Goal: Check status: Check status

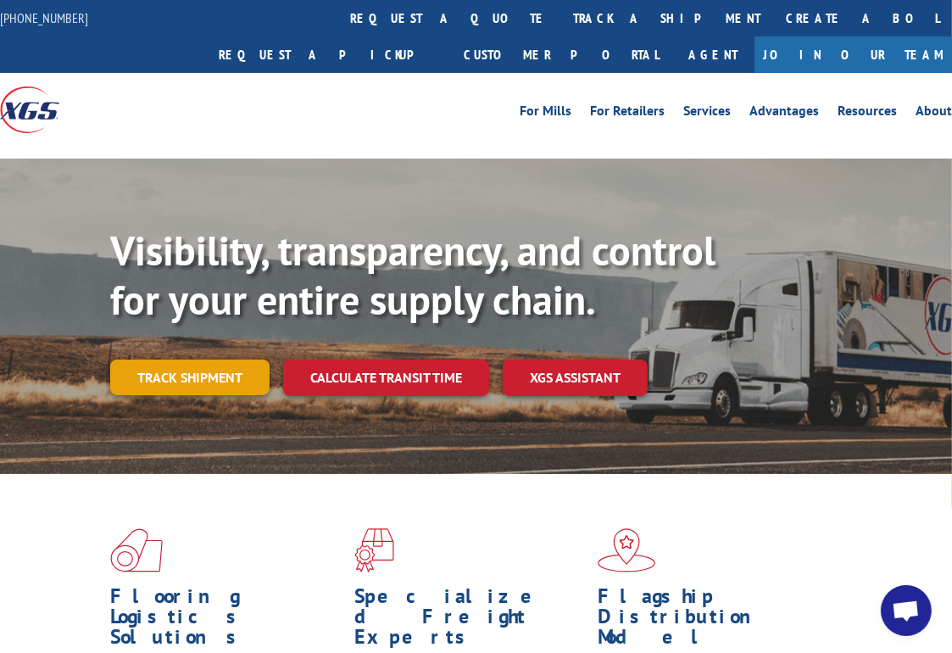
click at [206, 360] on link "Track shipment" at bounding box center [189, 378] width 159 height 36
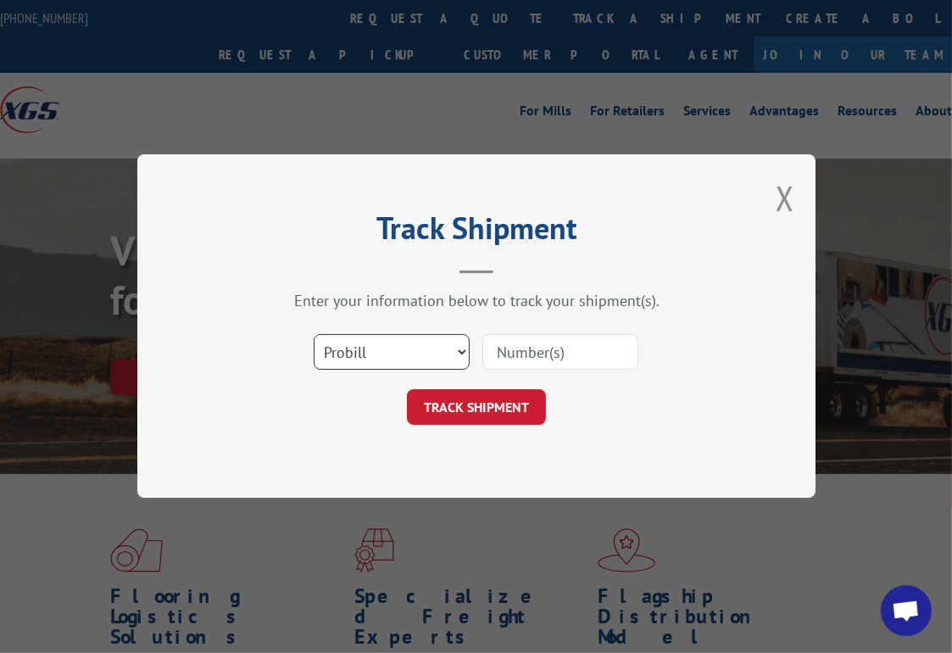
click at [421, 349] on select "Select category... Probill BOL PO" at bounding box center [392, 353] width 156 height 36
select select "bol"
click at [314, 335] on select "Select category... Probill BOL PO" at bounding box center [392, 353] width 156 height 36
click at [362, 197] on div "Track Shipment Enter your information below to track your shipment(s). Select c…" at bounding box center [476, 325] width 678 height 343
click at [491, 353] on input at bounding box center [560, 353] width 156 height 36
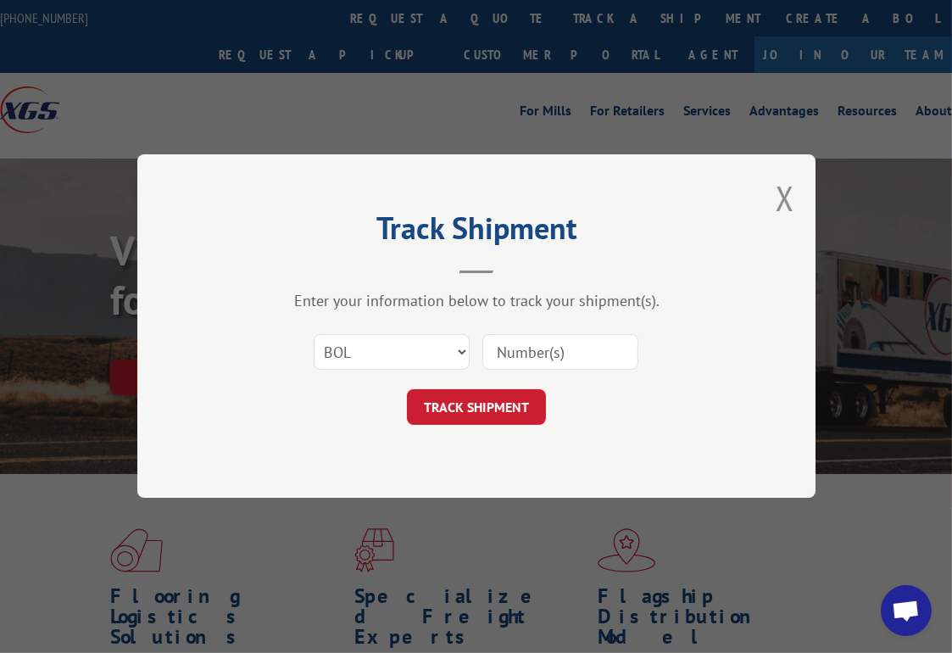
paste input "Shipment 0008205657"
drag, startPoint x: 566, startPoint y: 351, endPoint x: 460, endPoint y: 358, distance: 106.2
click at [460, 358] on div "Select category... Probill BOL PO Shipment 0008205657" at bounding box center [476, 353] width 509 height 56
type input "8205657"
click at [490, 404] on button "TRACK SHIPMENT" at bounding box center [476, 408] width 139 height 36
